Goal: Find specific page/section: Find specific page/section

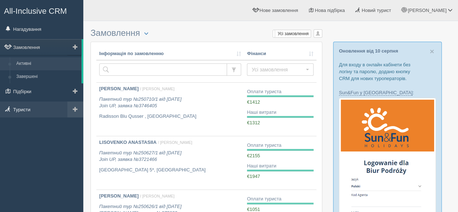
click at [40, 107] on link "Туристи" at bounding box center [41, 109] width 83 height 16
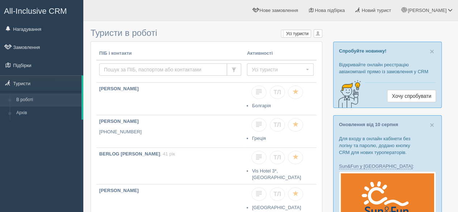
click at [128, 68] on input "text" at bounding box center [163, 69] width 128 height 12
type input "петрова"
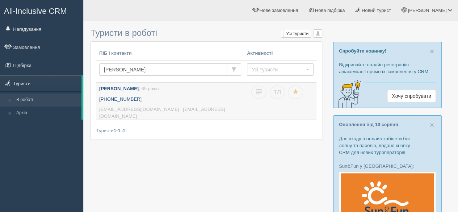
click at [145, 99] on p "[PHONE_NUMBER]" at bounding box center [170, 99] width 142 height 7
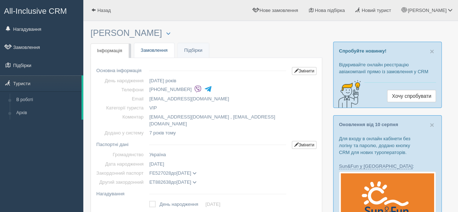
click at [151, 49] on link "Замовлення" at bounding box center [154, 50] width 40 height 15
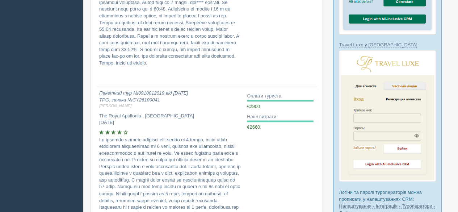
scroll to position [507, 0]
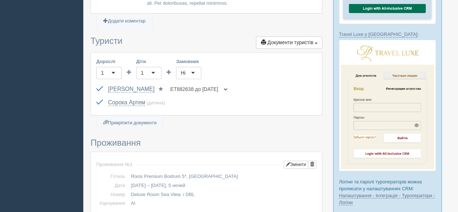
scroll to position [615, 0]
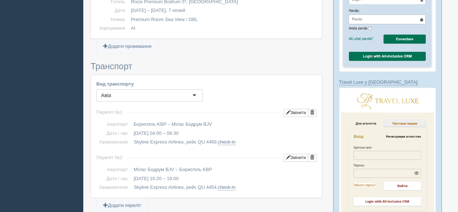
scroll to position [470, 0]
